Goal: Transaction & Acquisition: Obtain resource

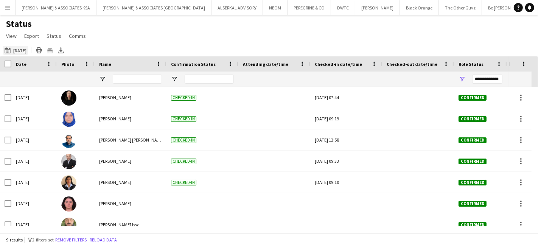
click at [24, 47] on button "[DATE] to [DATE] [DATE]" at bounding box center [15, 50] width 25 height 9
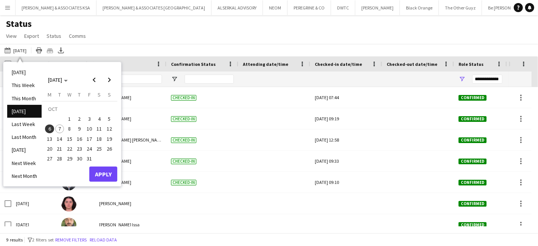
click at [59, 128] on span "7" at bounding box center [59, 128] width 9 height 9
click at [99, 177] on button "Apply" at bounding box center [103, 173] width 28 height 15
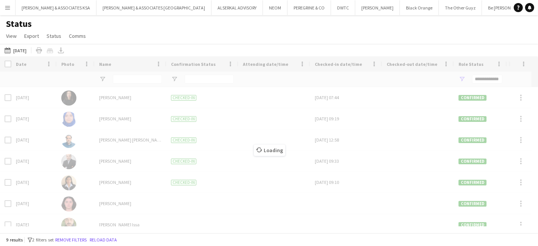
type input "**********"
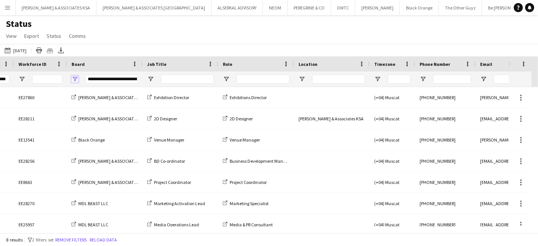
click at [76, 78] on span "Open Filter Menu" at bounding box center [74, 79] width 7 height 7
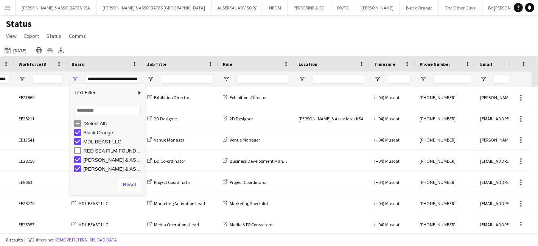
click at [155, 27] on div "Status View Views Default view New view Update view Delete view Edit name Custo…" at bounding box center [269, 31] width 538 height 26
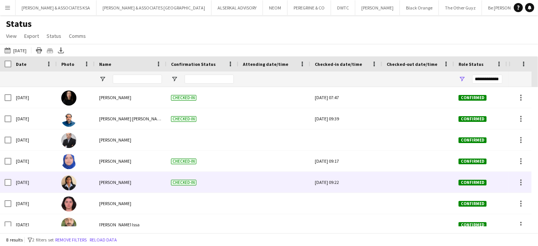
scroll to position [30, 0]
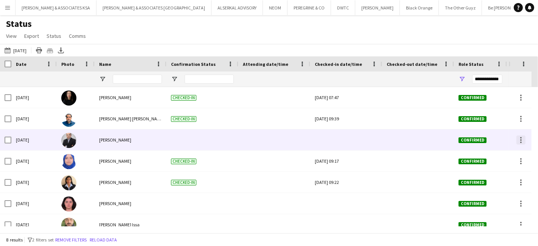
click at [520, 142] on div at bounding box center [521, 142] width 2 height 2
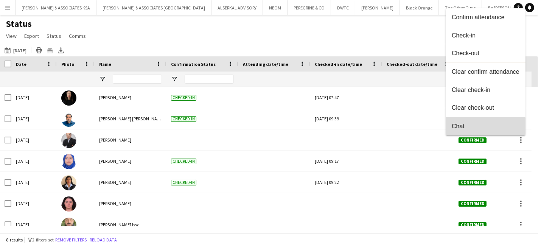
click at [463, 128] on span "Chat" at bounding box center [485, 126] width 68 height 7
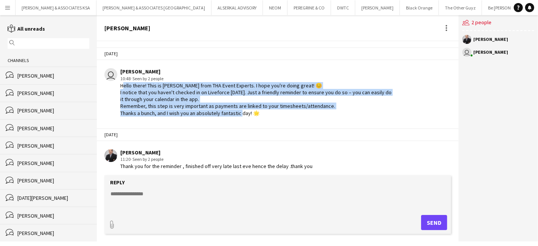
drag, startPoint x: 118, startPoint y: 83, endPoint x: 311, endPoint y: 114, distance: 195.7
click at [311, 114] on div "user Glenda Castelino 10:48 · Seen by 2 people Hello there! This is Glenda from…" at bounding box center [248, 92] width 289 height 48
copy div "Hello there! This is Glenda from THA Event Experts. I hope you're doing great! …"
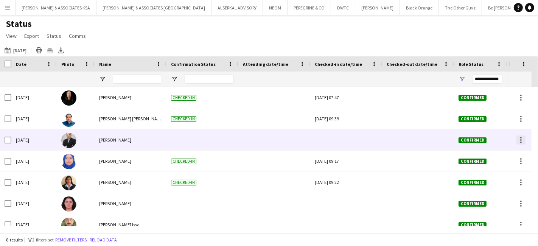
click at [523, 139] on div at bounding box center [520, 139] width 9 height 9
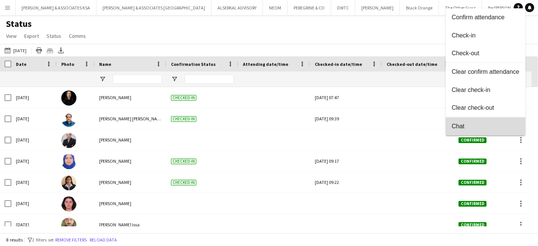
click at [486, 121] on button "Chat" at bounding box center [485, 126] width 80 height 18
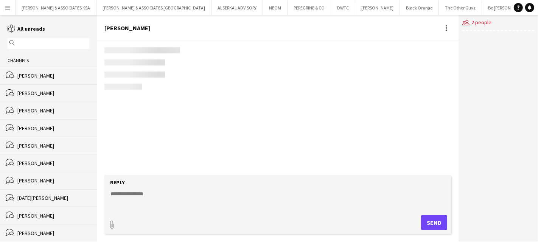
scroll to position [2, 0]
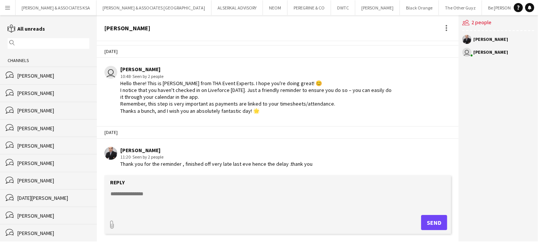
click at [121, 196] on textarea at bounding box center [279, 200] width 339 height 20
paste textarea "**********"
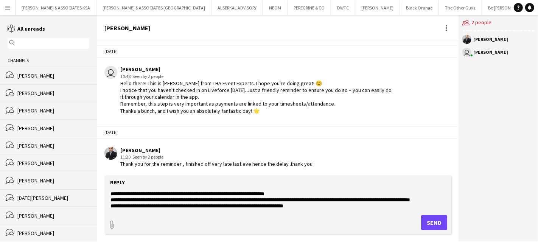
scroll to position [12, 0]
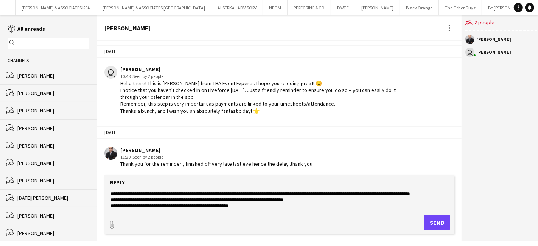
type textarea "**********"
click at [435, 223] on button "Send" at bounding box center [437, 222] width 26 height 15
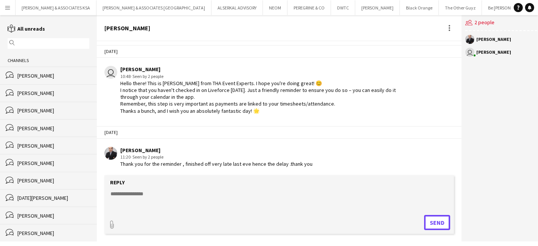
scroll to position [76, 0]
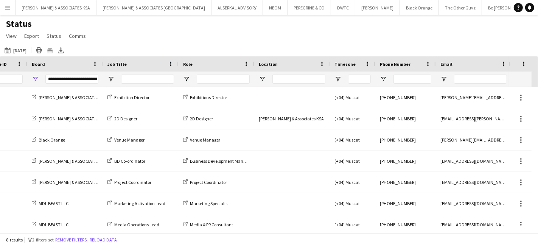
click at [38, 82] on div "**********" at bounding box center [65, 78] width 76 height 15
click at [34, 76] on span "Open Filter Menu" at bounding box center [35, 79] width 7 height 7
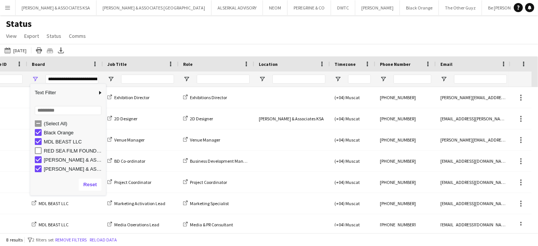
click at [155, 36] on div "Status View Views Default view New view Update view Delete view Edit name Custo…" at bounding box center [269, 31] width 538 height 26
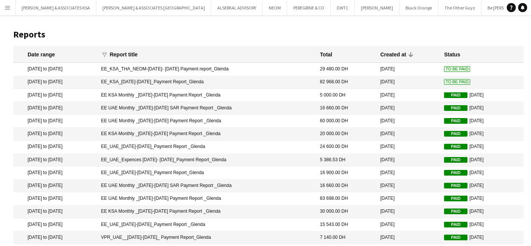
click at [5, 3] on button "Menu" at bounding box center [7, 7] width 15 height 15
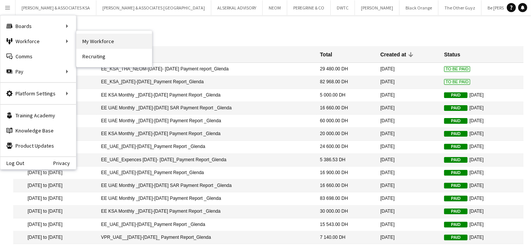
click at [98, 40] on link "My Workforce" at bounding box center [114, 41] width 76 height 15
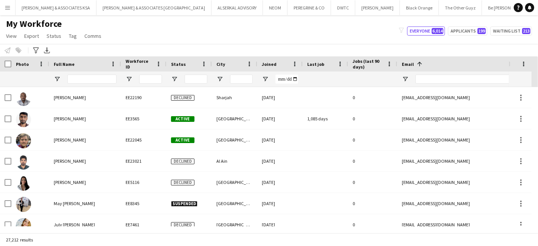
click at [213, 28] on div "My Workforce View Views Default view Julie New view Update view Delete view Edi…" at bounding box center [269, 31] width 538 height 26
click at [175, 77] on span "Open Filter Menu" at bounding box center [174, 79] width 7 height 7
click at [133, 35] on div "My Workforce View Views Default view Julie New view Update view Delete view Edi…" at bounding box center [269, 31] width 538 height 26
click at [60, 78] on span "Open Filter Menu" at bounding box center [57, 79] width 7 height 7
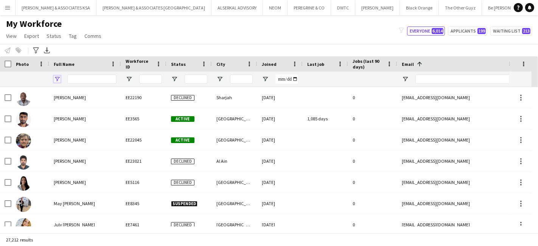
click at [57, 78] on span "Open Filter Menu" at bounding box center [57, 79] width 7 height 7
click at [183, 34] on div "My Workforce View Views Default view Julie New view Update view Delete view Edi…" at bounding box center [269, 31] width 538 height 26
click at [10, 35] on span "View" at bounding box center [11, 36] width 11 height 7
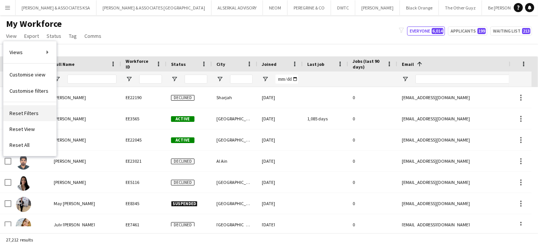
click at [29, 112] on span "Reset Filters" at bounding box center [23, 113] width 29 height 7
type input "**********"
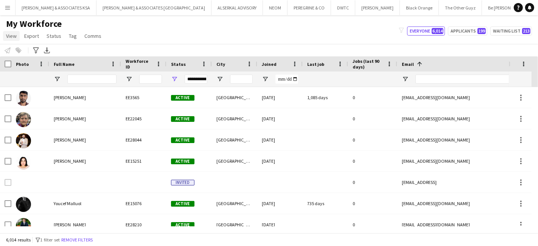
click at [14, 33] on span "View" at bounding box center [11, 36] width 11 height 7
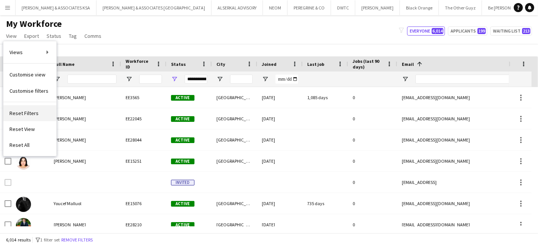
click at [33, 112] on span "Reset Filters" at bounding box center [23, 113] width 29 height 7
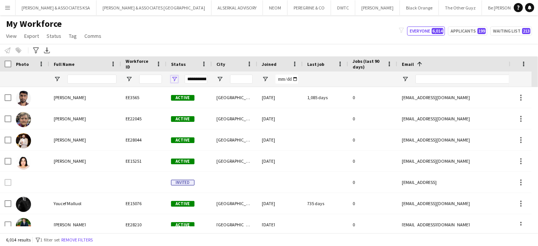
click at [173, 78] on span "Open Filter Menu" at bounding box center [174, 79] width 7 height 7
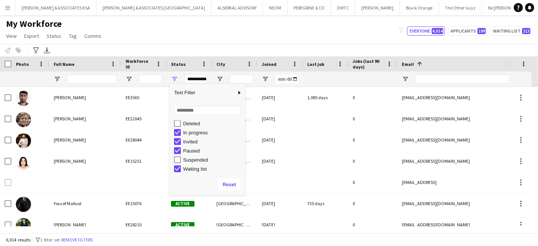
click at [173, 31] on div "My Workforce View Views Default view Julie New view Update view Delete view Edi…" at bounding box center [269, 31] width 538 height 26
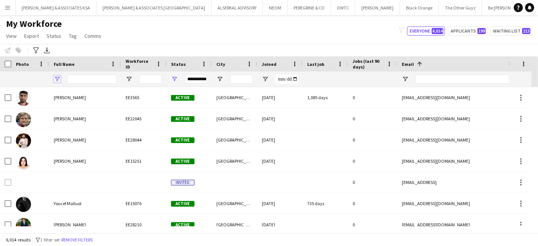
click at [55, 78] on span "Open Filter Menu" at bounding box center [57, 79] width 7 height 7
click at [148, 34] on div "My Workforce View Views Default view Julie New view Update view Delete view Edi…" at bounding box center [269, 31] width 538 height 26
click at [71, 78] on input "Full Name Filter Input" at bounding box center [91, 78] width 49 height 9
paste input "**********"
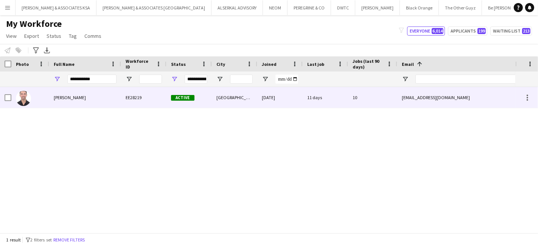
click at [72, 97] on span "[PERSON_NAME]" at bounding box center [70, 98] width 32 height 6
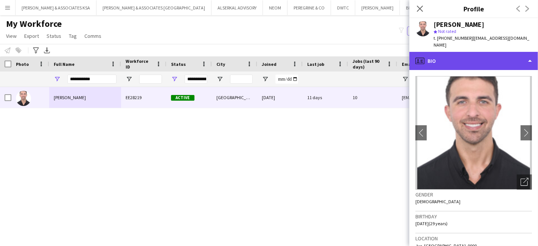
click at [448, 54] on div "profile Bio" at bounding box center [473, 61] width 129 height 18
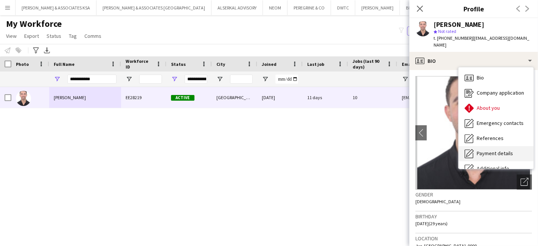
click at [476, 146] on div "Payment details Payment details" at bounding box center [495, 153] width 75 height 15
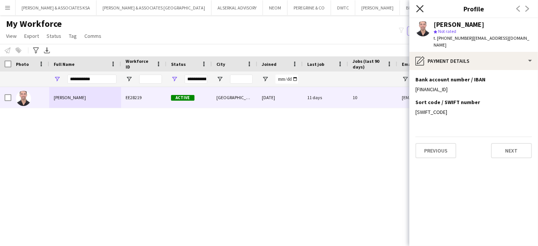
click at [422, 10] on icon "Close pop-in" at bounding box center [419, 8] width 7 height 7
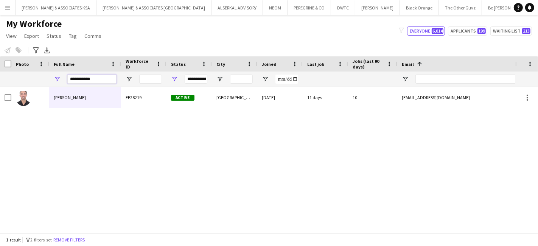
drag, startPoint x: 101, startPoint y: 78, endPoint x: 20, endPoint y: 78, distance: 80.5
click at [20, 78] on div at bounding box center [485, 78] width 970 height 15
paste input "********"
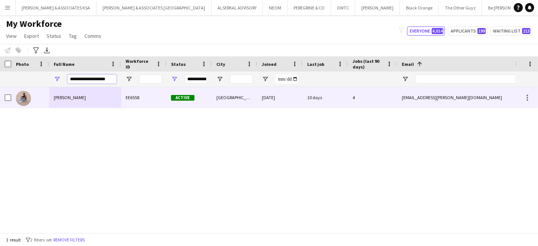
type input "**********"
click at [62, 91] on div "[PERSON_NAME]" at bounding box center [85, 97] width 72 height 21
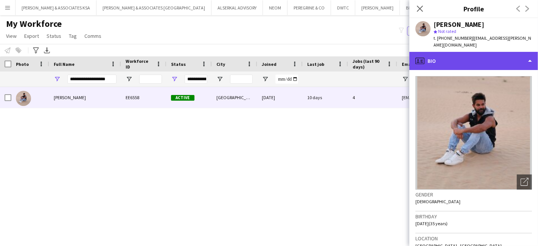
click at [454, 53] on div "profile Bio" at bounding box center [473, 61] width 129 height 18
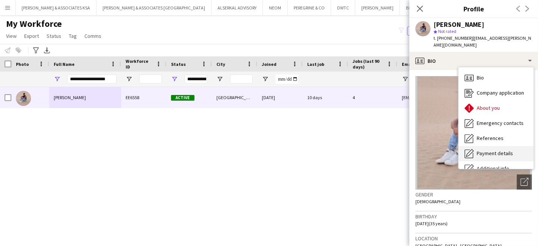
click at [477, 150] on span "Payment details" at bounding box center [494, 153] width 36 height 7
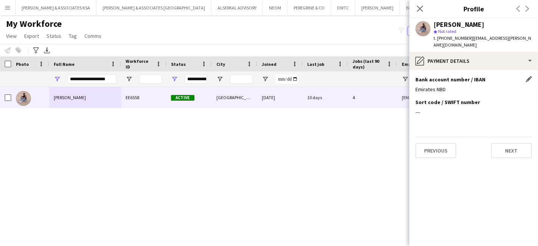
click at [524, 76] on div "Bank account number / IBAN Edit this field" at bounding box center [473, 79] width 116 height 7
click at [529, 76] on app-icon "Edit this field" at bounding box center [529, 79] width 6 height 6
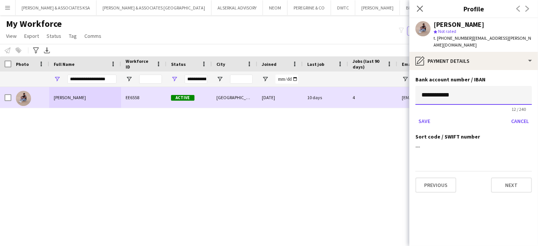
drag, startPoint x: 477, startPoint y: 86, endPoint x: 366, endPoint y: 99, distance: 111.9
click at [366, 99] on body "Menu Boards Boards Boards All jobs Status Workforce Workforce My Workforce Recr…" at bounding box center [269, 123] width 538 height 246
click at [366, 99] on div "4" at bounding box center [372, 97] width 49 height 21
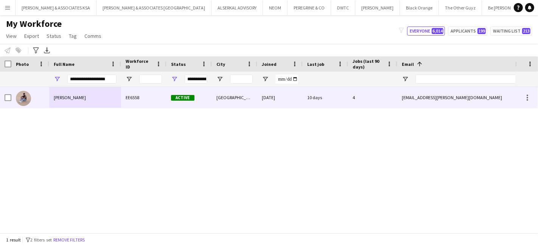
click at [92, 97] on div "[PERSON_NAME]" at bounding box center [85, 97] width 72 height 21
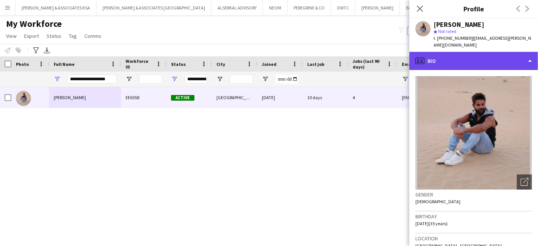
click at [467, 53] on div "profile Bio" at bounding box center [473, 61] width 129 height 18
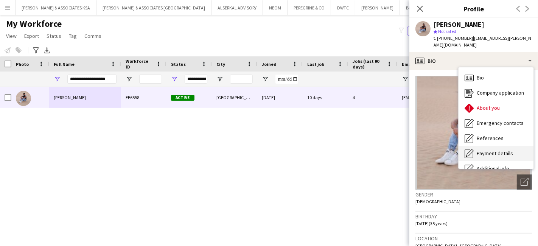
click at [483, 150] on span "Payment details" at bounding box center [494, 153] width 36 height 7
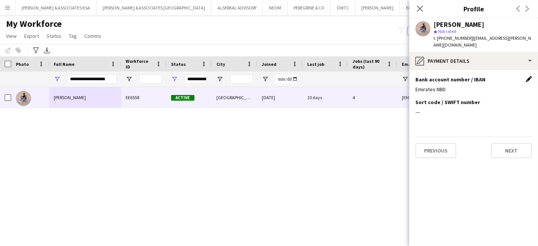
click at [528, 76] on app-icon "Edit this field" at bounding box center [529, 79] width 6 height 6
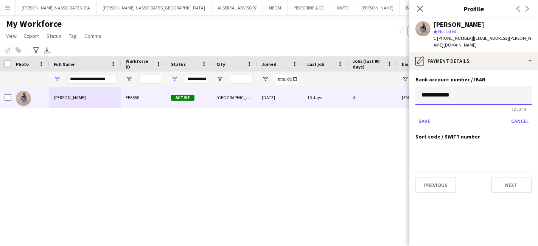
drag, startPoint x: 465, startPoint y: 87, endPoint x: 418, endPoint y: 91, distance: 47.4
click at [418, 91] on input "**********" at bounding box center [473, 95] width 116 height 19
paste input "**********"
type input "**********"
click at [425, 115] on button "Save" at bounding box center [424, 121] width 18 height 12
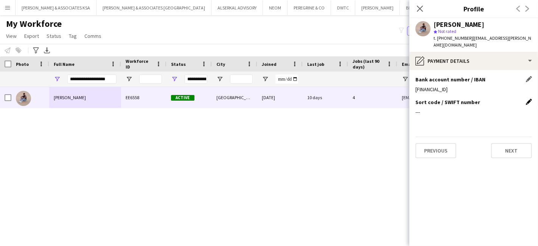
click at [526, 99] on app-icon "Edit this field" at bounding box center [529, 102] width 6 height 6
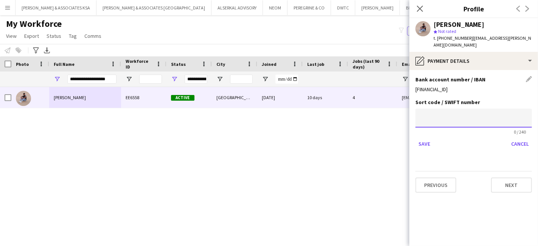
click at [454, 109] on input at bounding box center [473, 118] width 116 height 19
paste input "**********"
type input "**********"
click at [427, 138] on button "Save" at bounding box center [424, 144] width 18 height 12
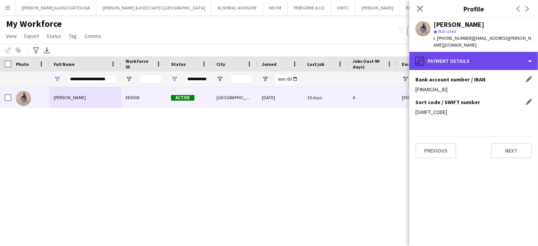
click at [449, 56] on div "pencil4 Payment details" at bounding box center [473, 61] width 129 height 18
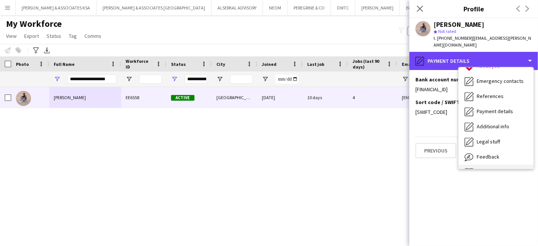
scroll to position [56, 0]
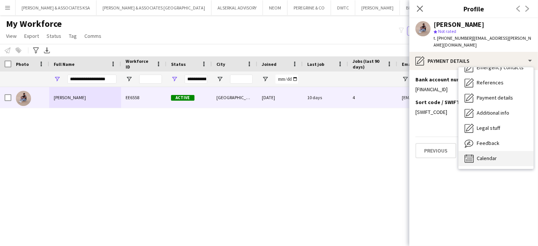
click at [492, 155] on span "Calendar" at bounding box center [486, 158] width 20 height 7
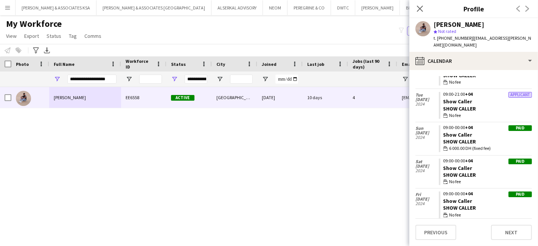
scroll to position [1254, 0]
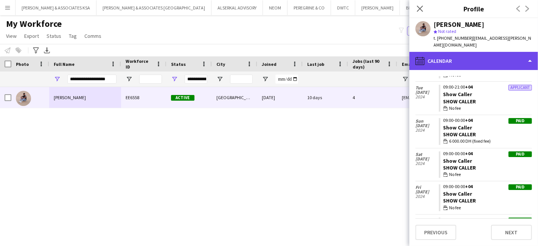
click at [492, 53] on div "calendar-full Calendar" at bounding box center [473, 61] width 129 height 18
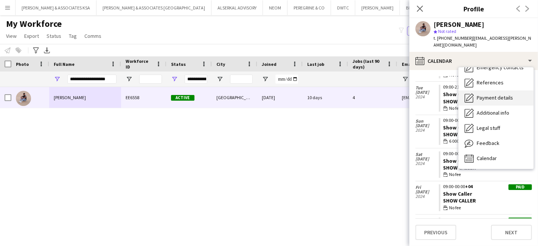
click at [497, 90] on div "Payment details Payment details" at bounding box center [495, 97] width 75 height 15
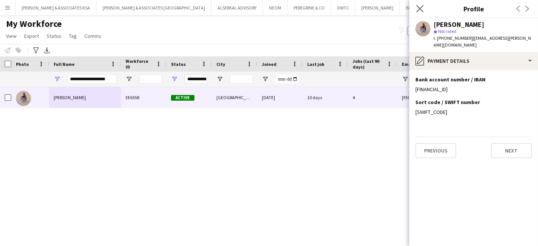
click at [423, 4] on app-icon "Close pop-in" at bounding box center [419, 8] width 11 height 11
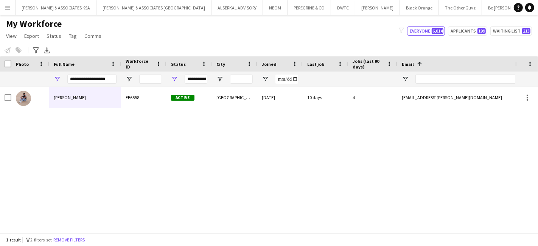
click at [303, 182] on div "Alejando Alsalkhadi EE6558 Active Dubai 07-06-2022 10 days 4 elikhandro.maria@g…" at bounding box center [257, 156] width 515 height 139
drag, startPoint x: 113, startPoint y: 75, endPoint x: 29, endPoint y: 79, distance: 84.0
click at [29, 79] on div at bounding box center [485, 78] width 970 height 15
paste input "Full Name Filter Input"
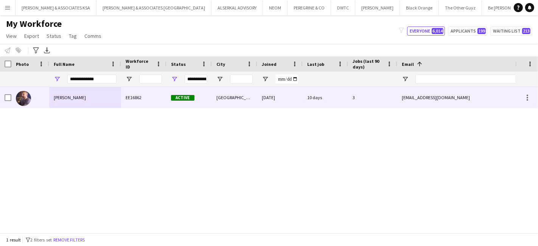
click at [69, 97] on span "[PERSON_NAME]" at bounding box center [70, 98] width 32 height 6
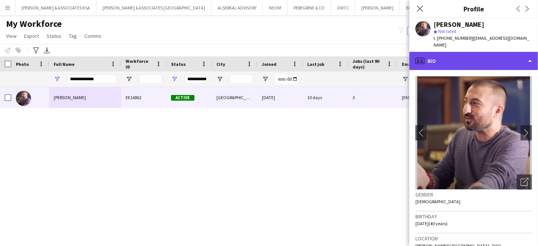
click at [461, 52] on div "profile Bio" at bounding box center [473, 61] width 129 height 18
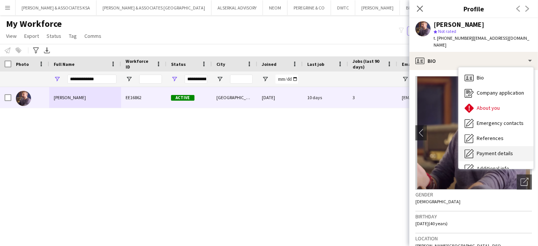
click at [481, 150] on span "Payment details" at bounding box center [494, 153] width 36 height 7
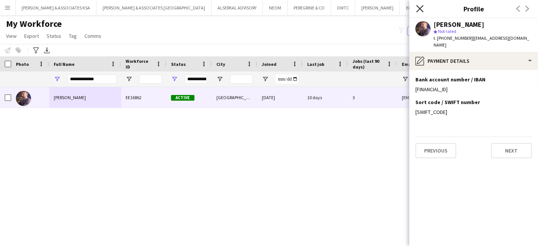
click at [417, 8] on icon "Close pop-in" at bounding box center [419, 8] width 7 height 7
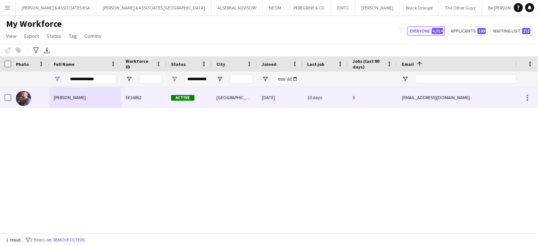
drag, startPoint x: 67, startPoint y: 93, endPoint x: 166, endPoint y: 93, distance: 99.4
click at [67, 93] on div "[PERSON_NAME]" at bounding box center [85, 97] width 72 height 21
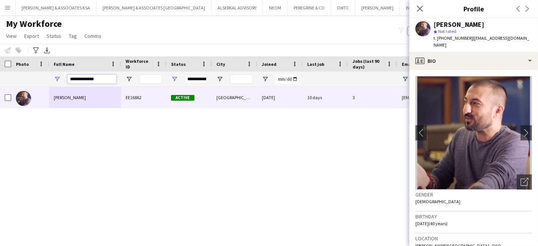
click at [105, 77] on input "**********" at bounding box center [91, 78] width 49 height 9
drag, startPoint x: 105, startPoint y: 77, endPoint x: 1, endPoint y: 77, distance: 104.0
click at [1, 77] on div at bounding box center [485, 78] width 970 height 15
paste input "**"
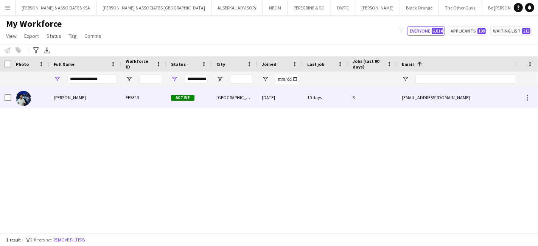
click at [62, 99] on span "[PERSON_NAME]" at bounding box center [70, 98] width 32 height 6
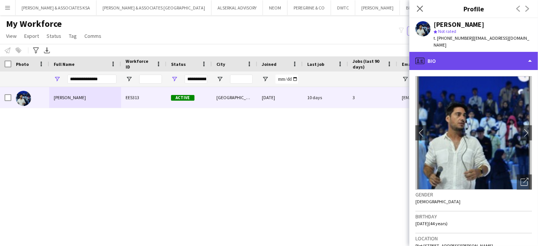
click at [450, 56] on div "profile Bio" at bounding box center [473, 61] width 129 height 18
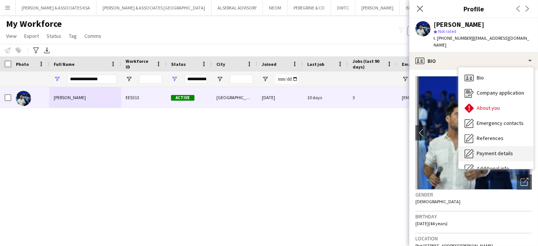
click at [486, 150] on span "Payment details" at bounding box center [494, 153] width 36 height 7
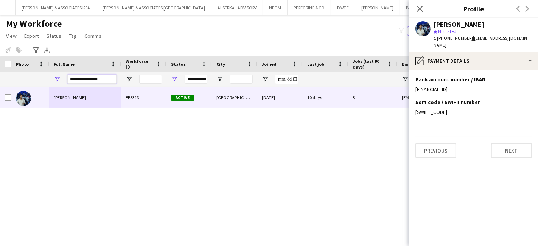
drag, startPoint x: 100, startPoint y: 77, endPoint x: 20, endPoint y: 82, distance: 80.0
click at [20, 82] on div at bounding box center [485, 78] width 970 height 15
paste input "Full Name Filter Input"
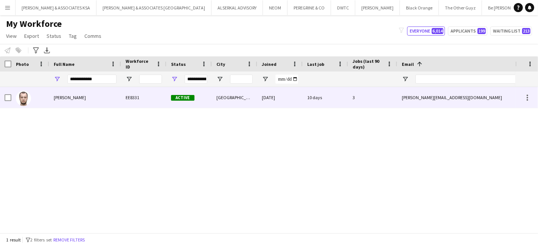
click at [68, 95] on span "[PERSON_NAME]" at bounding box center [70, 98] width 32 height 6
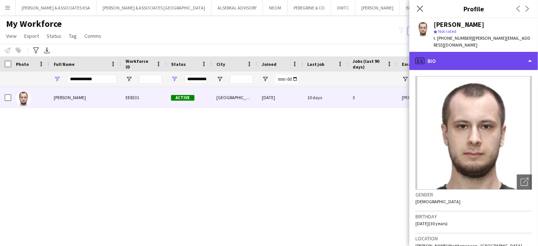
click at [476, 52] on div "profile Bio" at bounding box center [473, 61] width 129 height 18
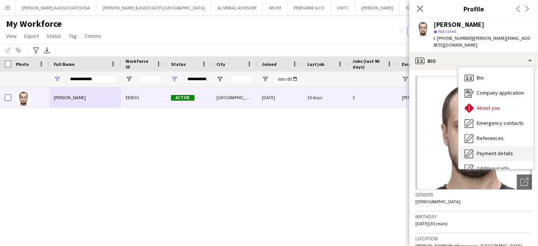
click at [495, 146] on div "Payment details Payment details" at bounding box center [495, 153] width 75 height 15
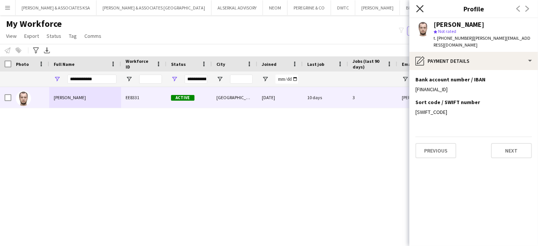
click at [422, 8] on icon "Close pop-in" at bounding box center [419, 8] width 7 height 7
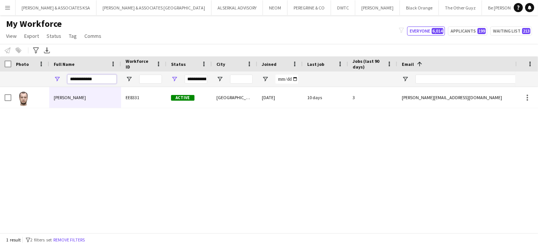
drag, startPoint x: 99, startPoint y: 79, endPoint x: -14, endPoint y: 81, distance: 112.7
click at [0, 81] on html "Menu Boards Boards Boards All jobs Status Workforce Workforce My Workforce Recr…" at bounding box center [269, 123] width 538 height 246
paste input "Full Name Filter Input"
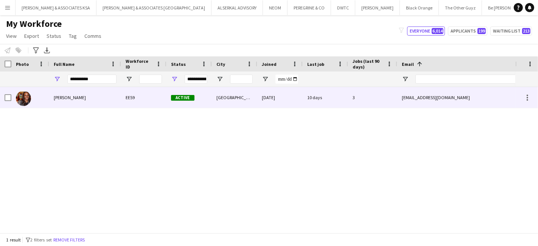
click at [68, 98] on span "[PERSON_NAME]" at bounding box center [70, 98] width 32 height 6
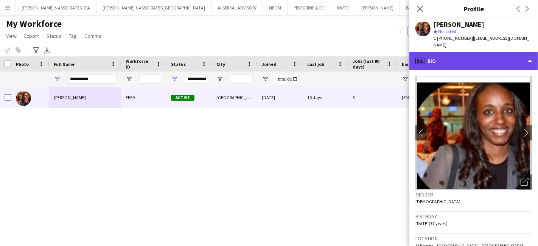
click at [490, 52] on div "profile Bio" at bounding box center [473, 61] width 129 height 18
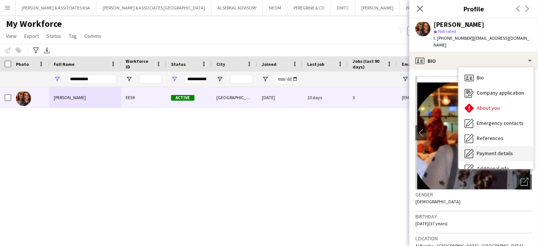
click at [493, 150] on span "Payment details" at bounding box center [494, 153] width 36 height 7
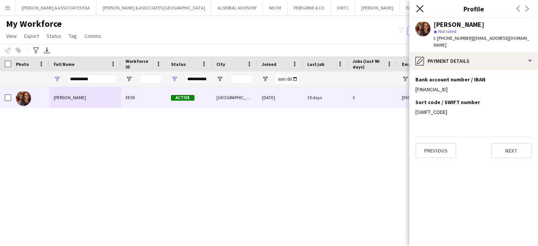
click at [419, 8] on icon at bounding box center [419, 8] width 7 height 7
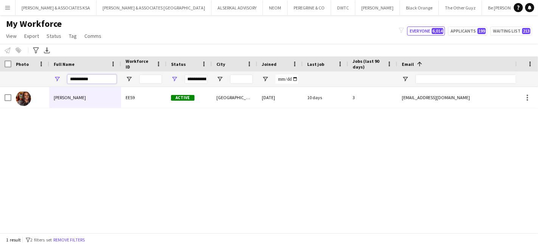
drag, startPoint x: 96, startPoint y: 76, endPoint x: 10, endPoint y: 76, distance: 85.8
click at [10, 76] on div at bounding box center [485, 78] width 970 height 15
paste input "Full Name Filter Input"
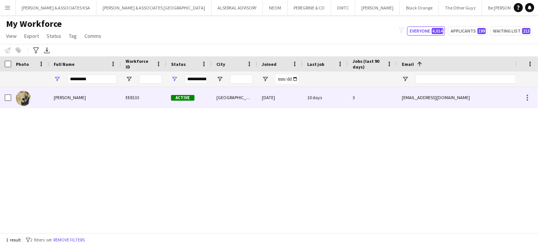
click at [67, 99] on span "[PERSON_NAME]" at bounding box center [70, 98] width 32 height 6
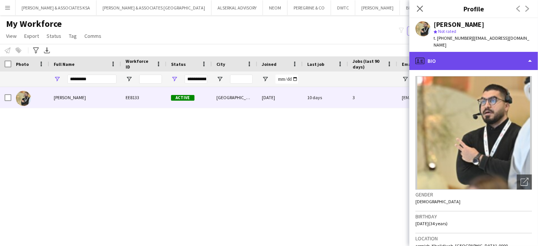
click at [465, 56] on div "profile Bio" at bounding box center [473, 61] width 129 height 18
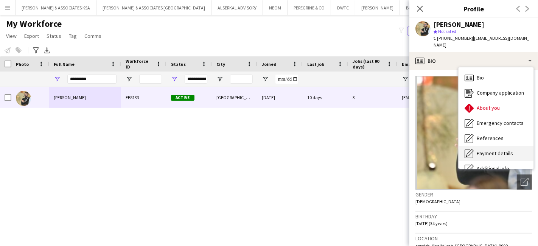
click at [497, 146] on div "Payment details Payment details" at bounding box center [495, 153] width 75 height 15
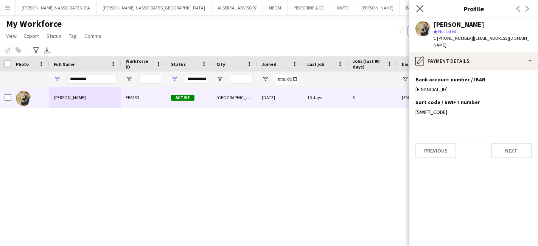
click at [416, 9] on icon "Close pop-in" at bounding box center [419, 8] width 7 height 7
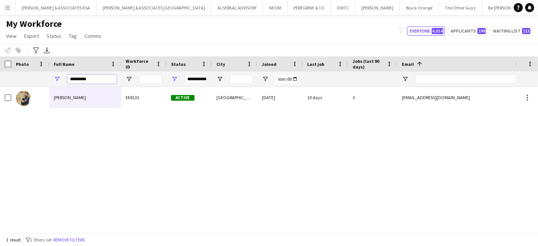
drag, startPoint x: 99, startPoint y: 78, endPoint x: 24, endPoint y: 78, distance: 75.6
click at [24, 78] on div at bounding box center [485, 78] width 970 height 15
paste input "*****"
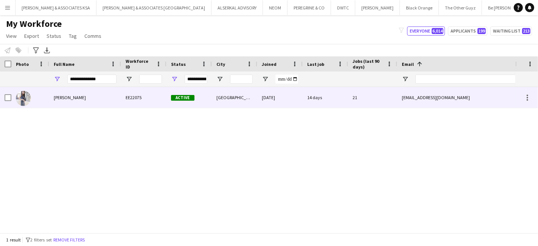
click at [67, 95] on span "[PERSON_NAME]" at bounding box center [70, 98] width 32 height 6
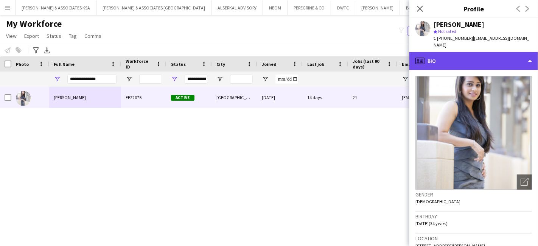
click at [483, 57] on div "profile Bio" at bounding box center [473, 61] width 129 height 18
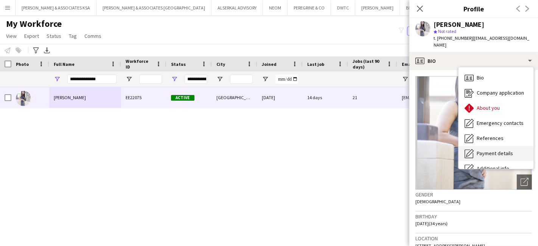
click at [497, 150] on span "Payment details" at bounding box center [494, 153] width 36 height 7
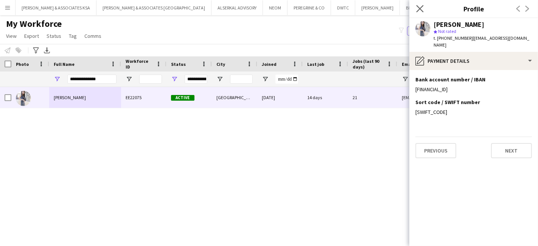
click at [416, 11] on app-icon "Close pop-in" at bounding box center [419, 8] width 11 height 11
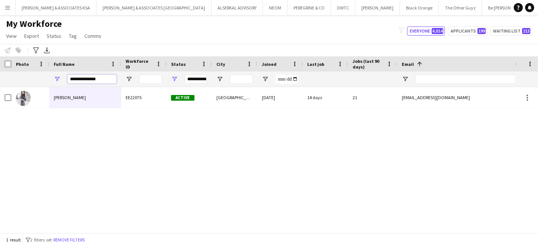
drag, startPoint x: 105, startPoint y: 79, endPoint x: -23, endPoint y: 80, distance: 128.2
click at [0, 80] on html "Menu Boards Boards Boards All jobs Status Workforce Workforce My Workforce Recr…" at bounding box center [269, 123] width 538 height 246
paste input "Full Name Filter Input"
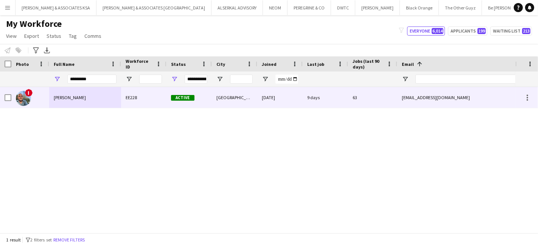
click at [67, 94] on div "[PERSON_NAME]" at bounding box center [85, 97] width 72 height 21
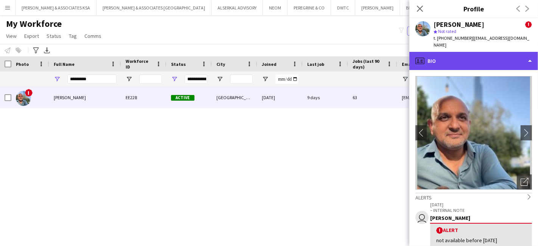
click at [464, 57] on div "profile Bio" at bounding box center [473, 61] width 129 height 18
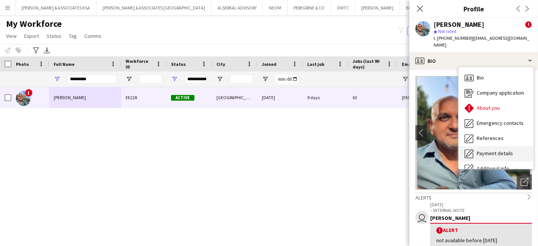
click at [487, 150] on span "Payment details" at bounding box center [494, 153] width 36 height 7
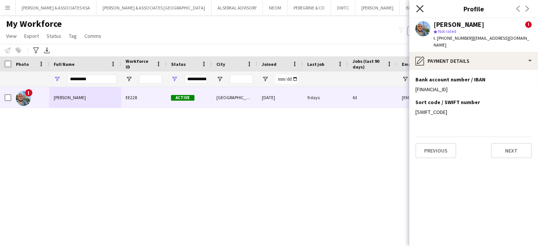
click at [420, 9] on icon at bounding box center [419, 8] width 7 height 7
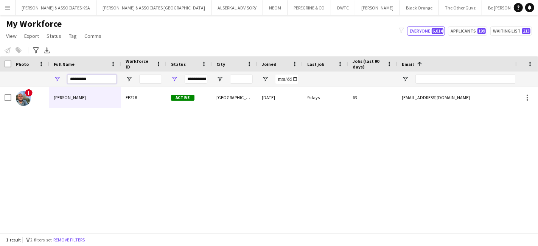
drag, startPoint x: 94, startPoint y: 78, endPoint x: 34, endPoint y: 82, distance: 59.5
click at [34, 82] on div at bounding box center [485, 78] width 970 height 15
paste input "Full Name Filter Input"
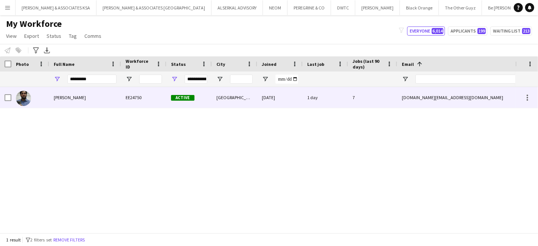
click at [69, 99] on span "[PERSON_NAME]" at bounding box center [70, 98] width 32 height 6
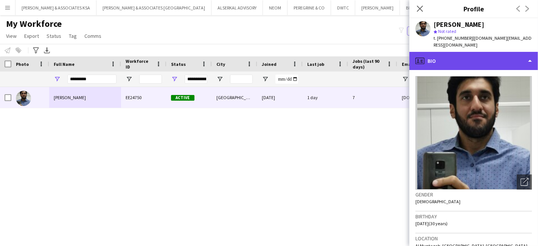
click at [492, 53] on div "profile Bio" at bounding box center [473, 61] width 129 height 18
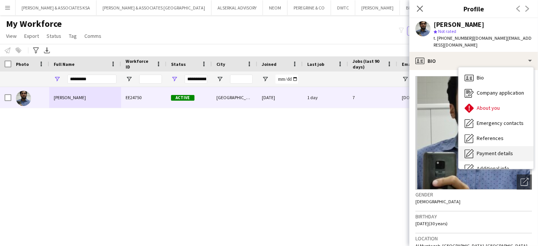
click at [509, 146] on div "Payment details Payment details" at bounding box center [495, 153] width 75 height 15
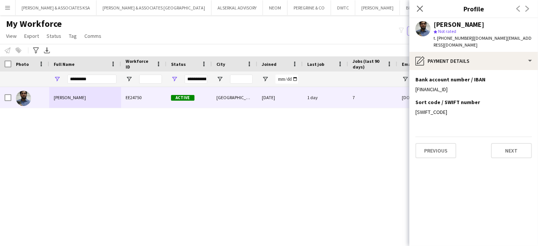
drag, startPoint x: 419, startPoint y: 8, endPoint x: 236, endPoint y: 49, distance: 187.2
click at [419, 8] on icon at bounding box center [420, 9] width 6 height 6
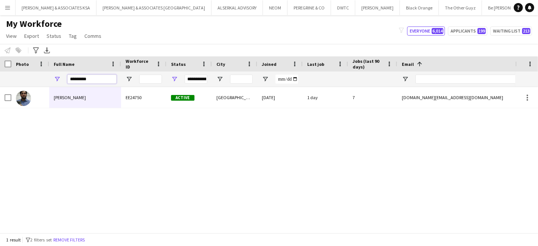
drag, startPoint x: 97, startPoint y: 80, endPoint x: 47, endPoint y: 82, distance: 50.7
click at [47, 82] on div at bounding box center [485, 78] width 970 height 15
paste input "***"
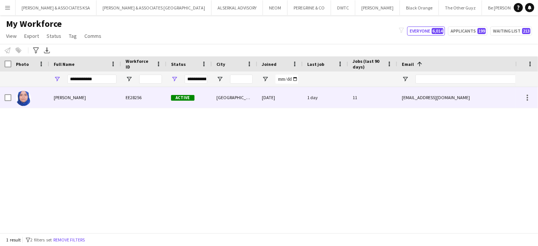
click at [71, 98] on span "[PERSON_NAME]" at bounding box center [70, 98] width 32 height 6
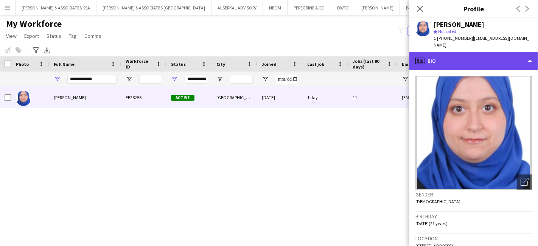
click at [471, 57] on div "profile Bio" at bounding box center [473, 61] width 129 height 18
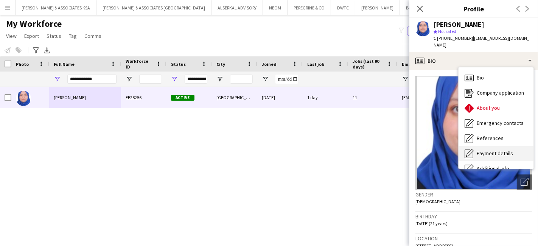
click at [486, 150] on span "Payment details" at bounding box center [494, 153] width 36 height 7
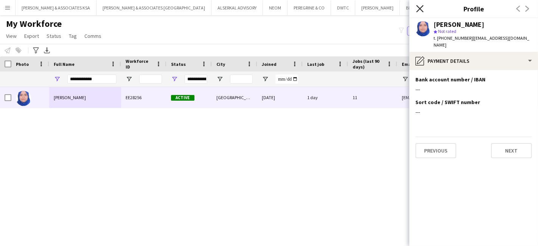
click at [417, 8] on icon "Close pop-in" at bounding box center [419, 8] width 7 height 7
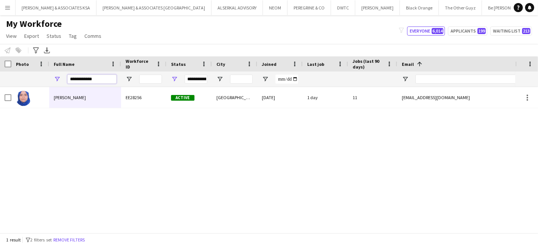
drag, startPoint x: 103, startPoint y: 79, endPoint x: -21, endPoint y: 79, distance: 124.0
click at [0, 79] on html "Menu Boards Boards Boards All jobs Status Workforce Workforce My Workforce Recr…" at bounding box center [269, 123] width 538 height 246
paste input "*"
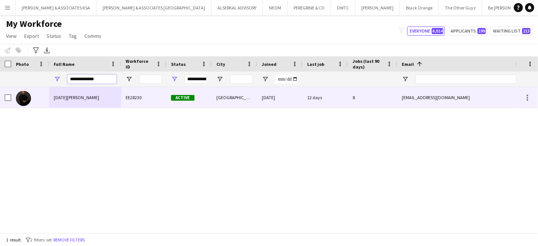
type input "**********"
click at [76, 96] on span "[DATE][PERSON_NAME]" at bounding box center [76, 98] width 45 height 6
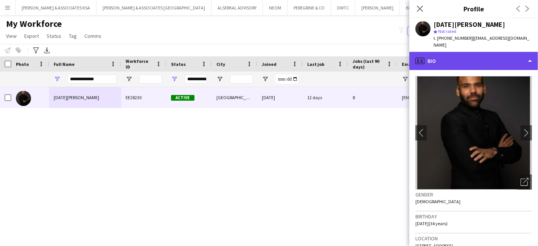
click at [469, 57] on div "profile Bio" at bounding box center [473, 61] width 129 height 18
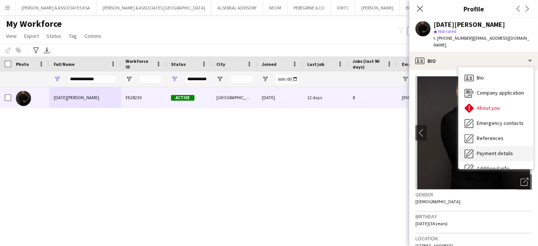
click at [497, 150] on span "Payment details" at bounding box center [494, 153] width 36 height 7
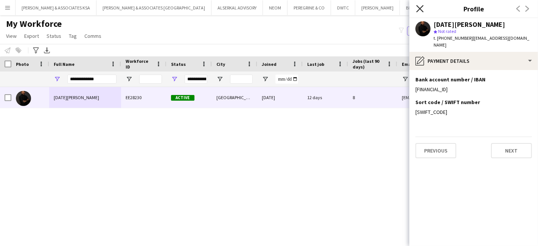
click at [419, 8] on icon "Close pop-in" at bounding box center [419, 8] width 7 height 7
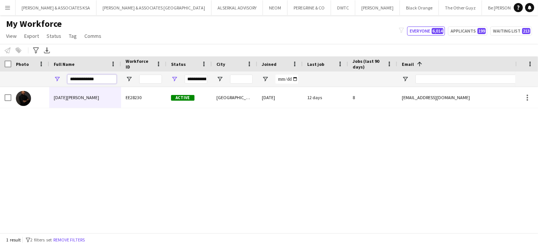
drag, startPoint x: 109, startPoint y: 77, endPoint x: 56, endPoint y: 76, distance: 52.6
click at [56, 76] on div "**********" at bounding box center [85, 78] width 72 height 15
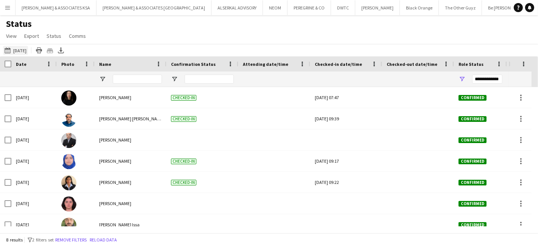
click at [14, 49] on button "[DATE] to [DATE] [DATE]" at bounding box center [15, 50] width 25 height 9
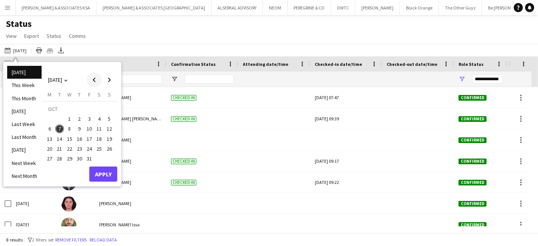
click at [98, 79] on span "Previous month" at bounding box center [94, 79] width 15 height 15
click at [47, 118] on span "1" at bounding box center [49, 118] width 9 height 9
click at [59, 158] on span "30" at bounding box center [59, 158] width 9 height 9
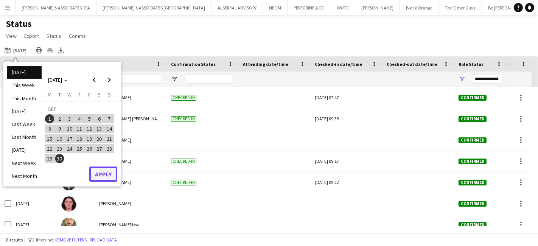
click at [102, 178] on button "Apply" at bounding box center [103, 173] width 28 height 15
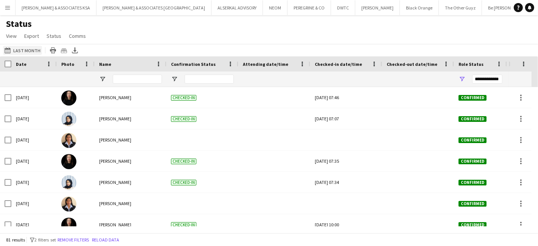
click at [29, 48] on button "07-10-2025 to 13-10-2025 Last Month" at bounding box center [22, 50] width 39 height 9
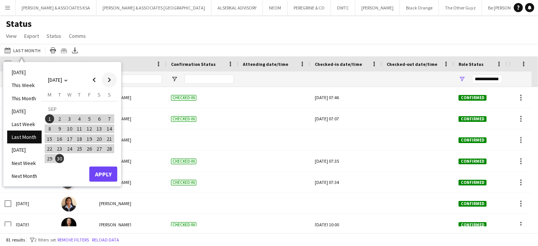
click at [107, 85] on span "Next month" at bounding box center [109, 79] width 15 height 15
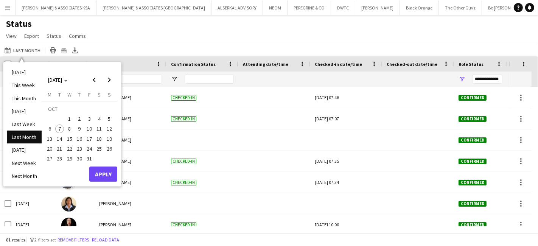
click at [59, 128] on span "7" at bounding box center [59, 128] width 9 height 9
click at [97, 175] on button "Apply" at bounding box center [103, 173] width 28 height 15
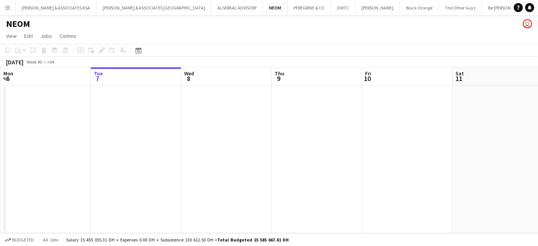
click at [9, 3] on button "Menu" at bounding box center [7, 7] width 15 height 15
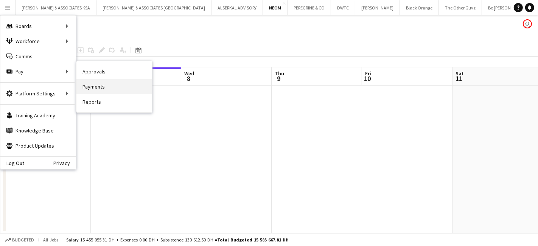
click at [97, 86] on link "Payments" at bounding box center [114, 86] width 76 height 15
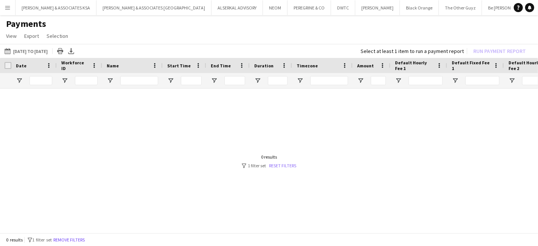
click at [280, 164] on link "Reset filters" at bounding box center [282, 166] width 27 height 6
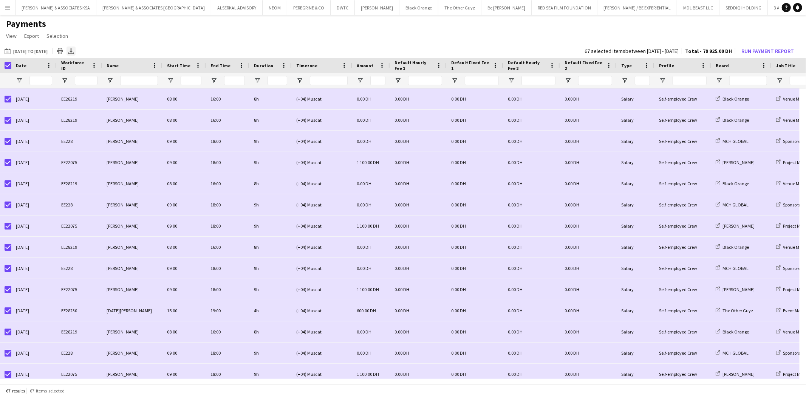
click at [76, 47] on div "Export XLSX" at bounding box center [71, 51] width 9 height 9
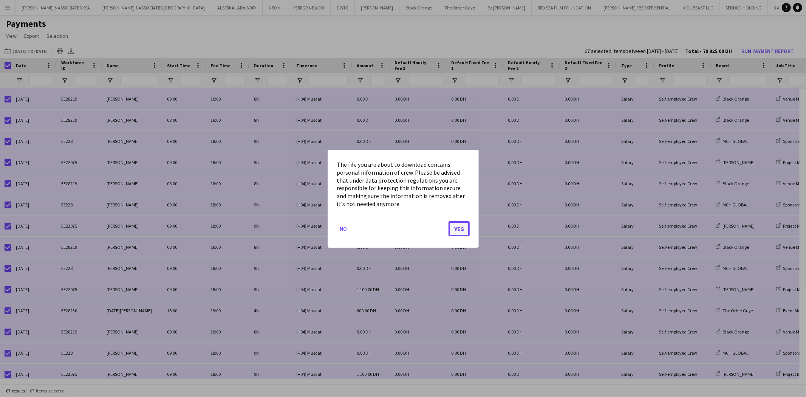
click at [462, 226] on button "Yes" at bounding box center [459, 228] width 21 height 15
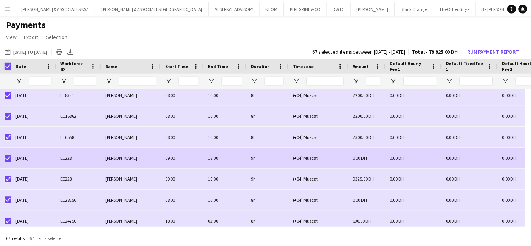
scroll to position [1279, 0]
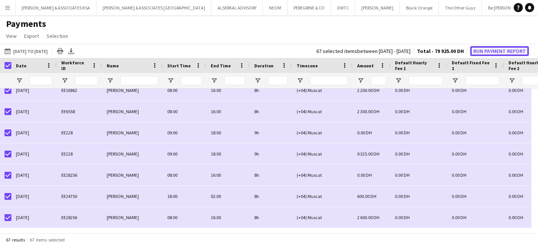
click at [481, 50] on button "Run Payment Report" at bounding box center [499, 51] width 59 height 10
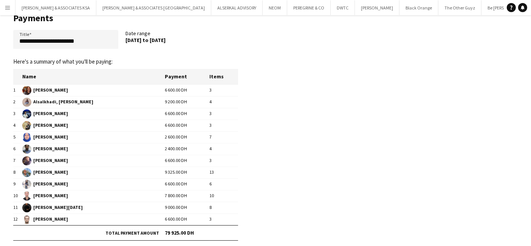
scroll to position [0, 0]
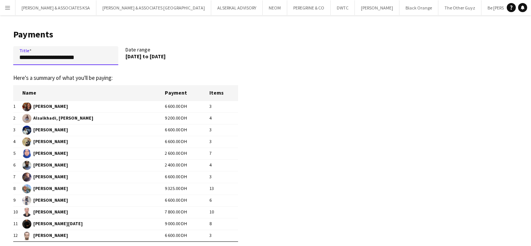
drag, startPoint x: 96, startPoint y: 58, endPoint x: -28, endPoint y: 46, distance: 123.9
click at [0, 46] on html "Menu Boards Boards Boards All jobs Status Workforce Workforce My Workforce Recr…" at bounding box center [265, 149] width 531 height 298
paste input "**********"
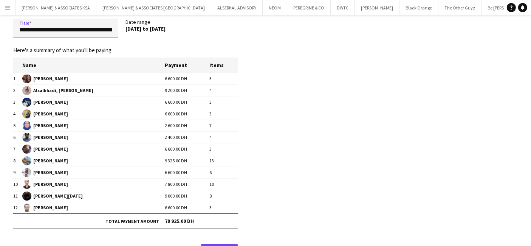
scroll to position [50, 0]
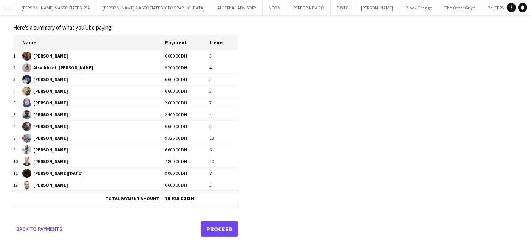
type input "**********"
click at [219, 227] on link "Proceed" at bounding box center [219, 228] width 37 height 15
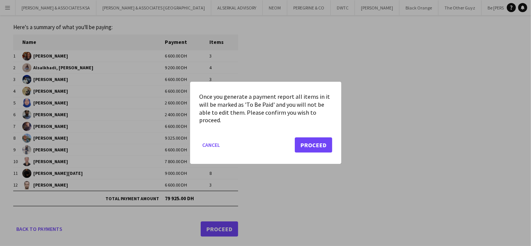
scroll to position [0, 0]
click at [311, 142] on button "Proceed" at bounding box center [313, 145] width 37 height 15
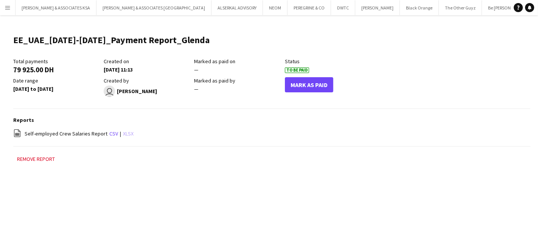
click at [126, 133] on link "xlsx" at bounding box center [128, 133] width 11 height 7
